Goal: Task Accomplishment & Management: Manage account settings

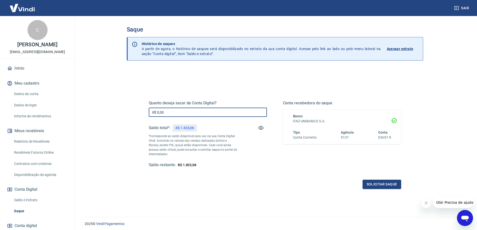
click at [218, 111] on input "R$ 0,00" at bounding box center [208, 112] width 118 height 9
type input "R$ 1.017,09"
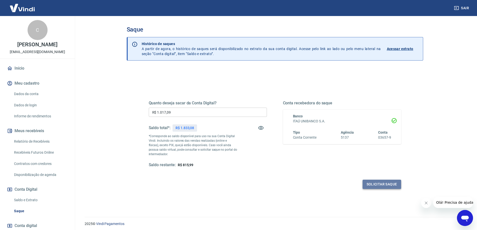
click at [379, 184] on button "Solicitar saque" at bounding box center [382, 184] width 39 height 9
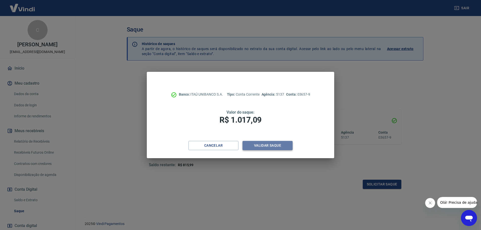
click at [267, 145] on button "Validar saque" at bounding box center [267, 145] width 50 height 9
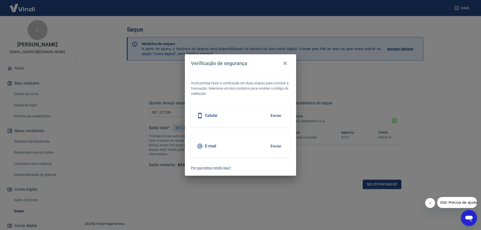
click at [265, 115] on div "Celular Enviar" at bounding box center [240, 115] width 99 height 23
click at [272, 115] on button "Enviar" at bounding box center [276, 115] width 16 height 11
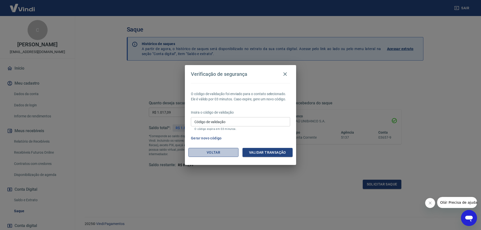
click at [222, 154] on button "Voltar" at bounding box center [213, 152] width 50 height 9
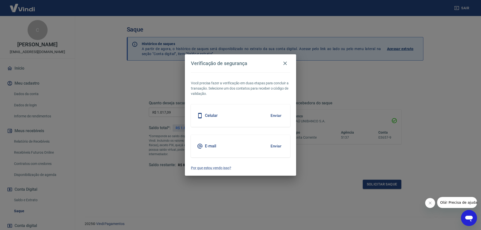
click at [211, 118] on h5 "Celular" at bounding box center [211, 115] width 13 height 5
click at [277, 115] on button "Enviar" at bounding box center [276, 115] width 16 height 11
click at [274, 115] on button "Enviar" at bounding box center [276, 115] width 16 height 11
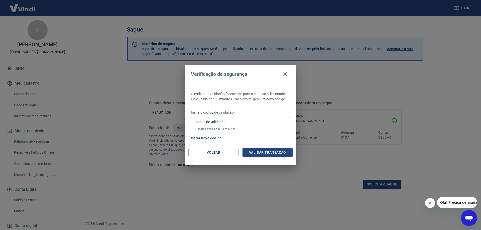
click at [210, 137] on button "Gerar novo código" at bounding box center [206, 138] width 35 height 9
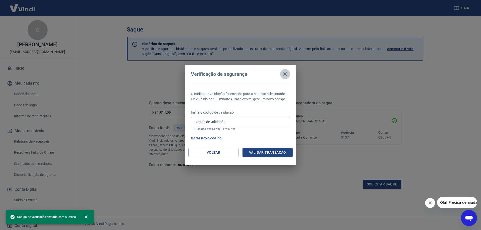
click at [285, 73] on icon "button" at bounding box center [285, 74] width 6 height 6
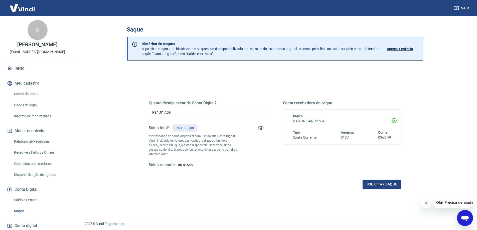
scroll to position [31, 0]
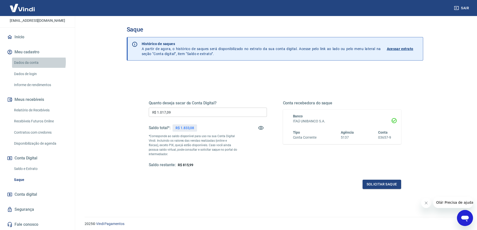
click at [30, 62] on link "Dados da conta" at bounding box center [40, 63] width 57 height 10
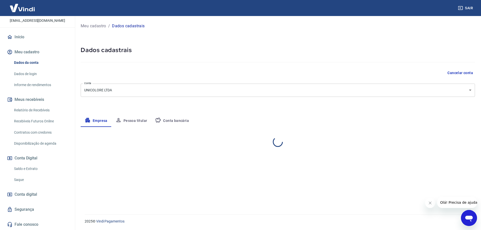
select select "ES"
select select "business"
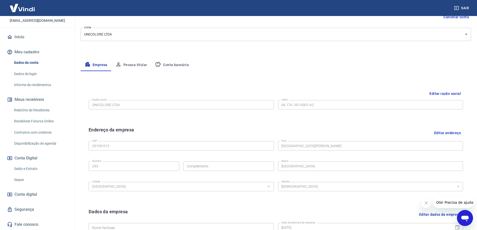
scroll to position [81, 0]
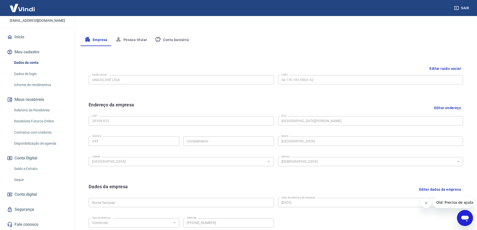
click at [136, 41] on button "Pessoa titular" at bounding box center [131, 40] width 40 height 12
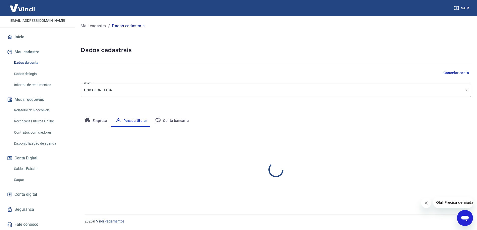
scroll to position [0, 0]
click at [90, 27] on p "Meu cadastro" at bounding box center [94, 26] width 26 height 6
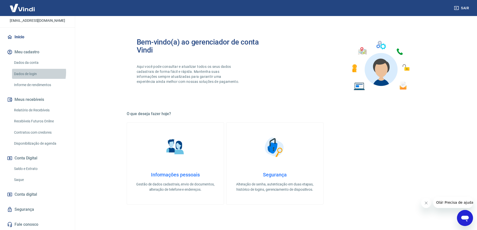
click at [31, 72] on link "Dados de login" at bounding box center [40, 74] width 57 height 10
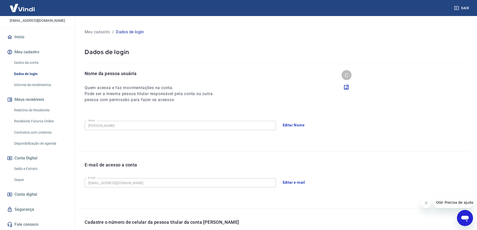
scroll to position [91, 0]
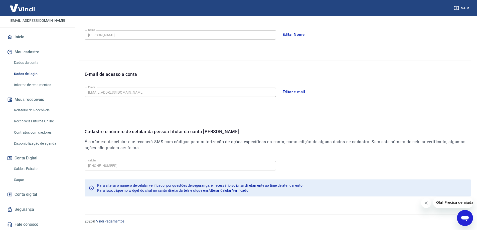
click at [31, 167] on link "Saldo e Extrato" at bounding box center [40, 169] width 57 height 10
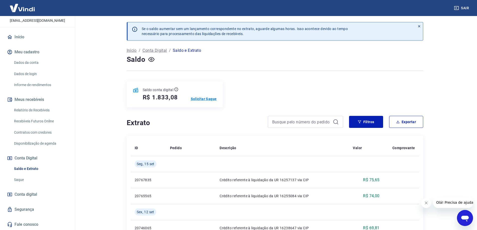
click at [199, 98] on p "Solicitar Saque" at bounding box center [204, 98] width 26 height 5
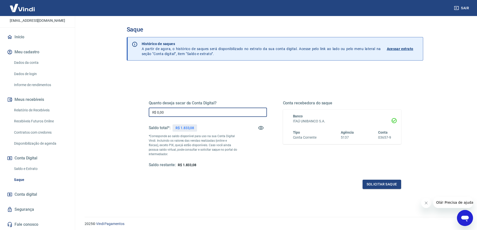
click at [184, 113] on input "R$ 0,00" at bounding box center [208, 112] width 118 height 9
type input "R$ 1.017,09"
click at [278, 182] on div "Solicitar saque" at bounding box center [275, 184] width 252 height 9
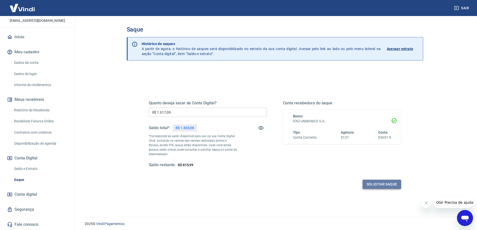
click at [376, 184] on button "Solicitar saque" at bounding box center [382, 184] width 39 height 9
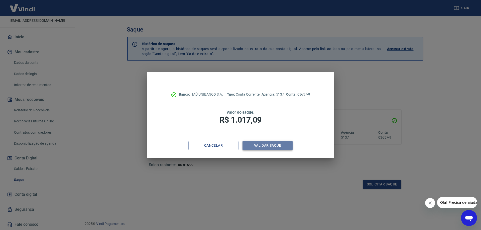
click at [269, 146] on button "Validar saque" at bounding box center [267, 145] width 50 height 9
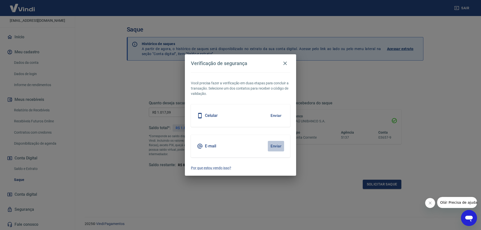
click at [271, 143] on button "Enviar" at bounding box center [276, 146] width 16 height 11
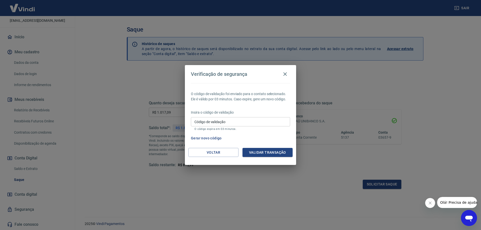
click at [223, 124] on input "Código de validação" at bounding box center [240, 121] width 99 height 9
type input "311222"
click at [264, 151] on button "Validar transação" at bounding box center [267, 152] width 50 height 9
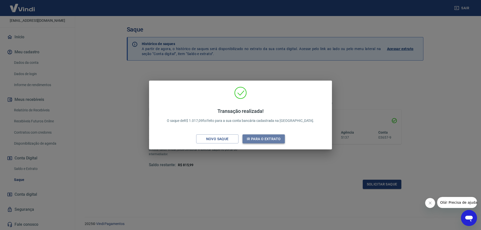
click at [264, 139] on button "Ir para o extrato" at bounding box center [263, 138] width 42 height 9
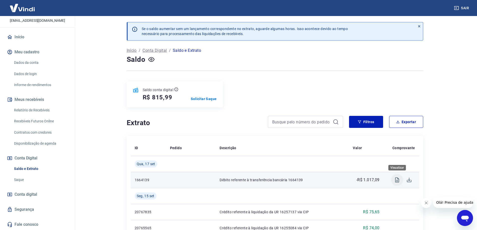
click at [396, 182] on icon "Visualizar" at bounding box center [397, 179] width 4 height 5
